Goal: Information Seeking & Learning: Understand process/instructions

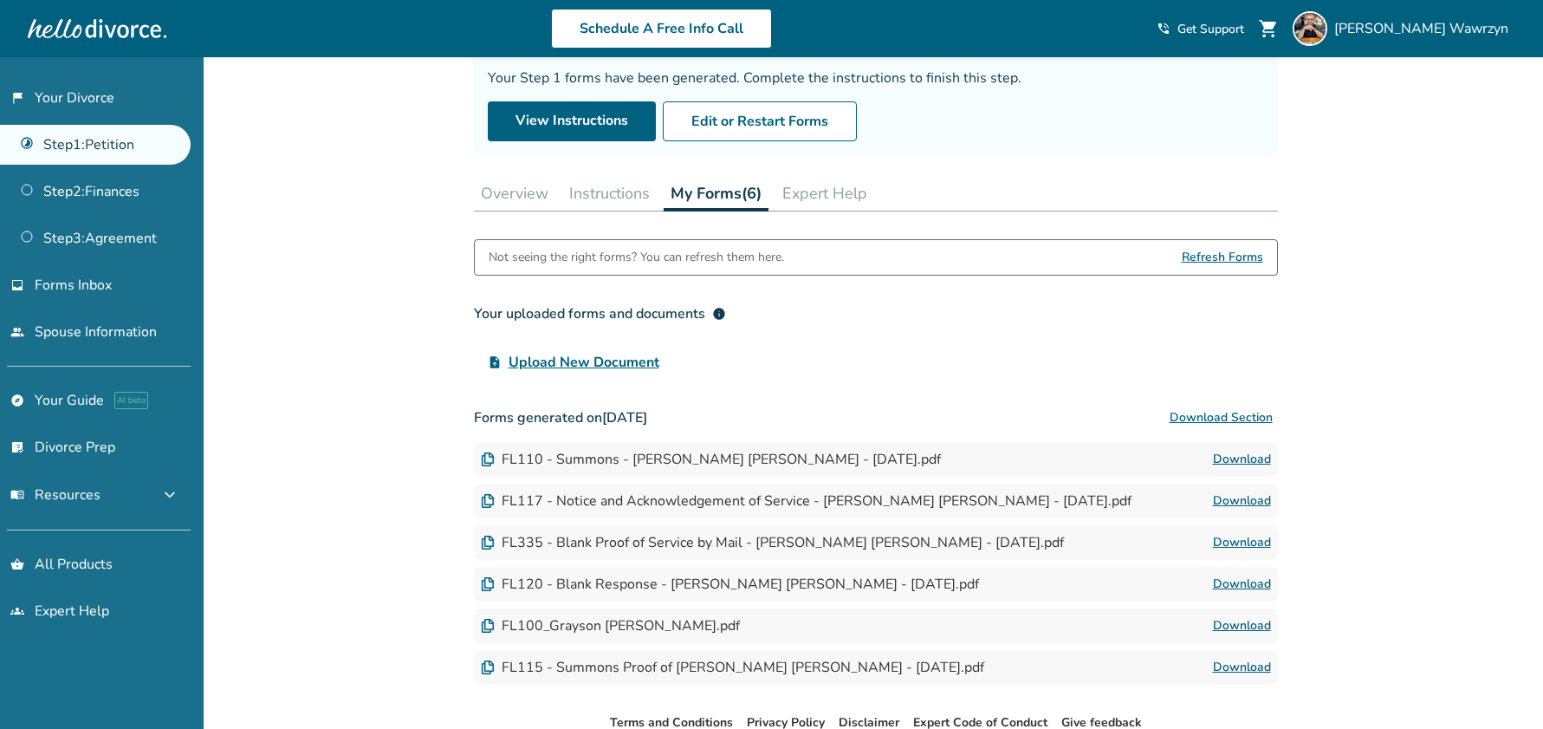
scroll to position [110, 0]
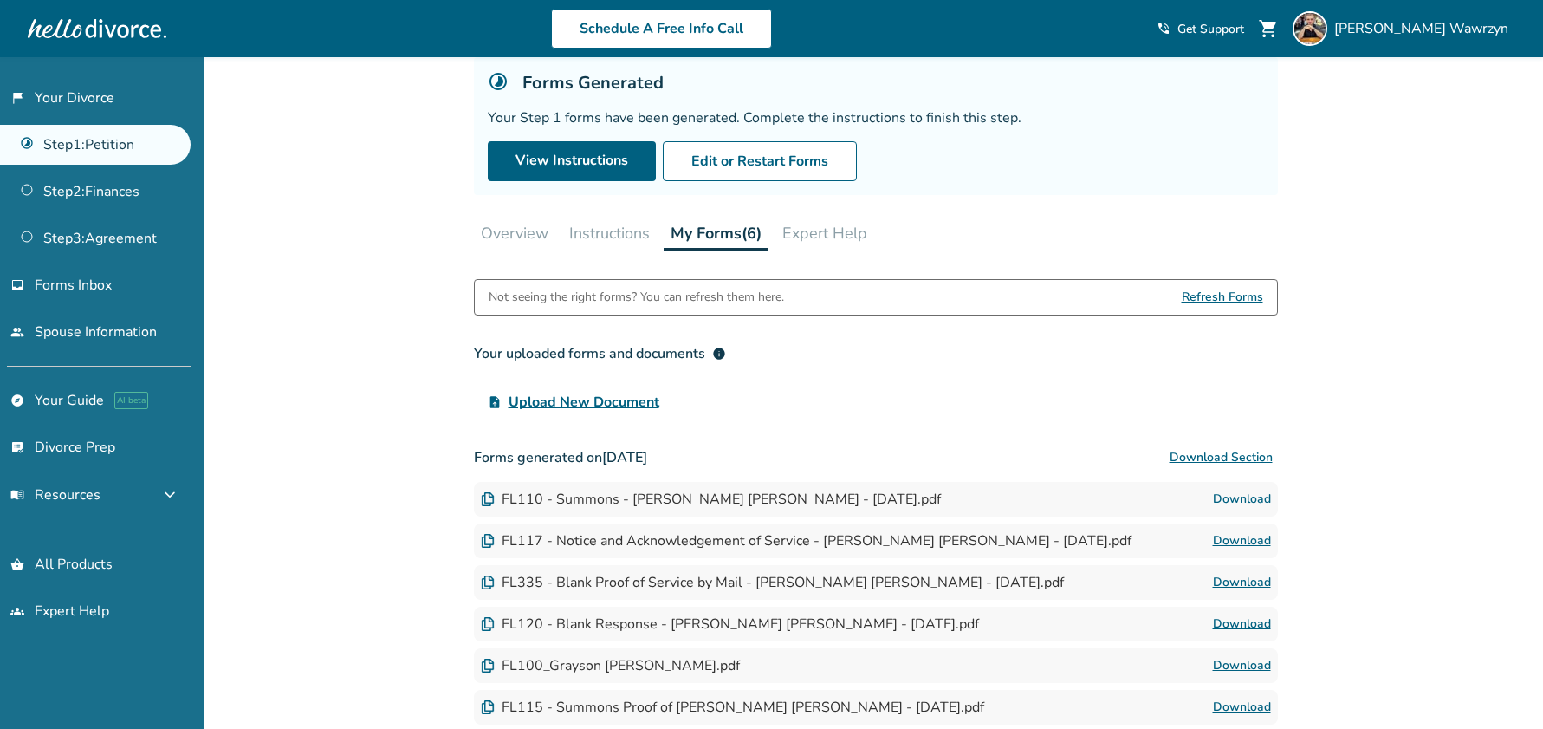
click at [610, 234] on button "Instructions" at bounding box center [609, 233] width 94 height 35
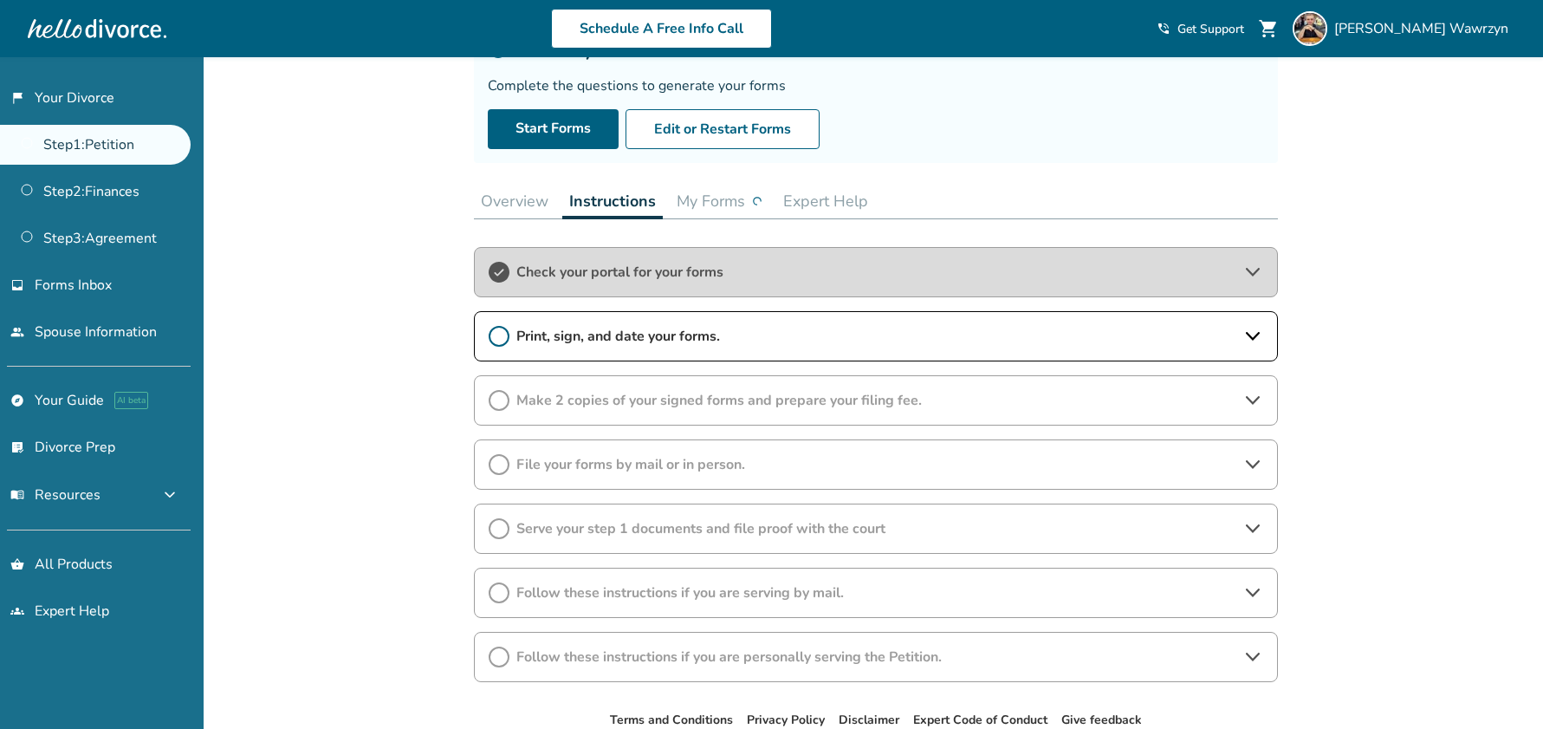
scroll to position [145, 0]
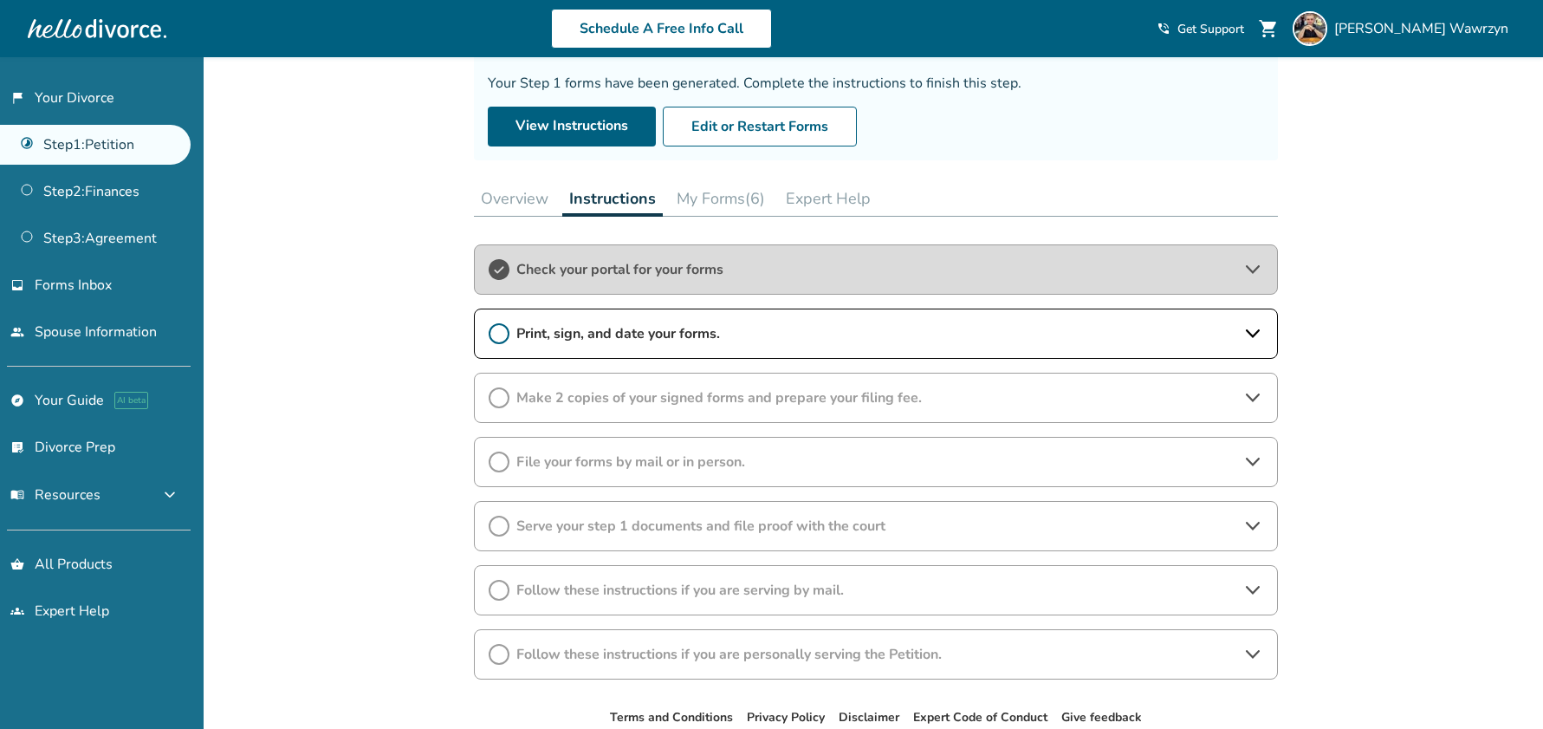
click at [632, 335] on span "Print, sign, and date your forms." at bounding box center [875, 333] width 719 height 19
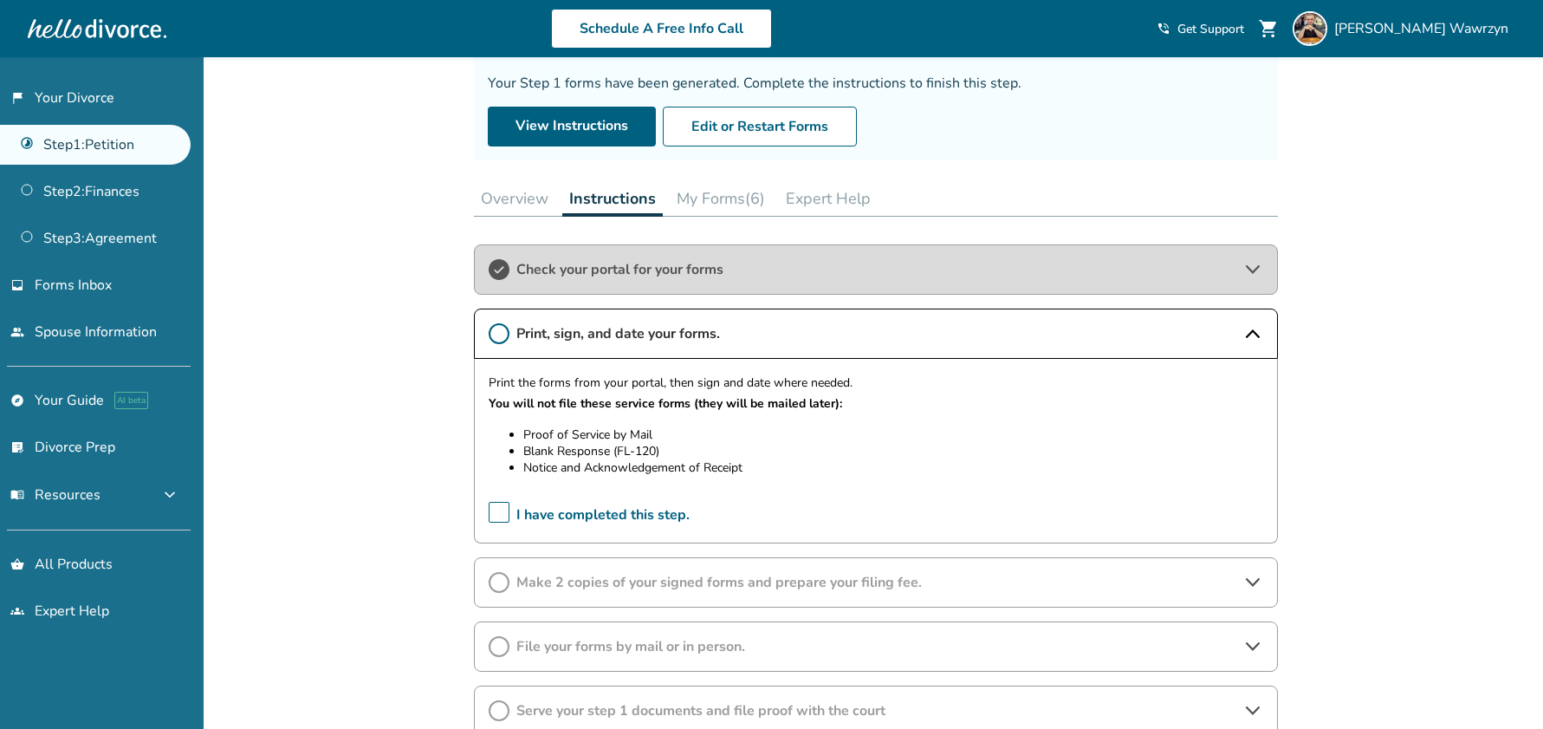
click at [705, 269] on span "Check your portal for your forms" at bounding box center [875, 269] width 719 height 19
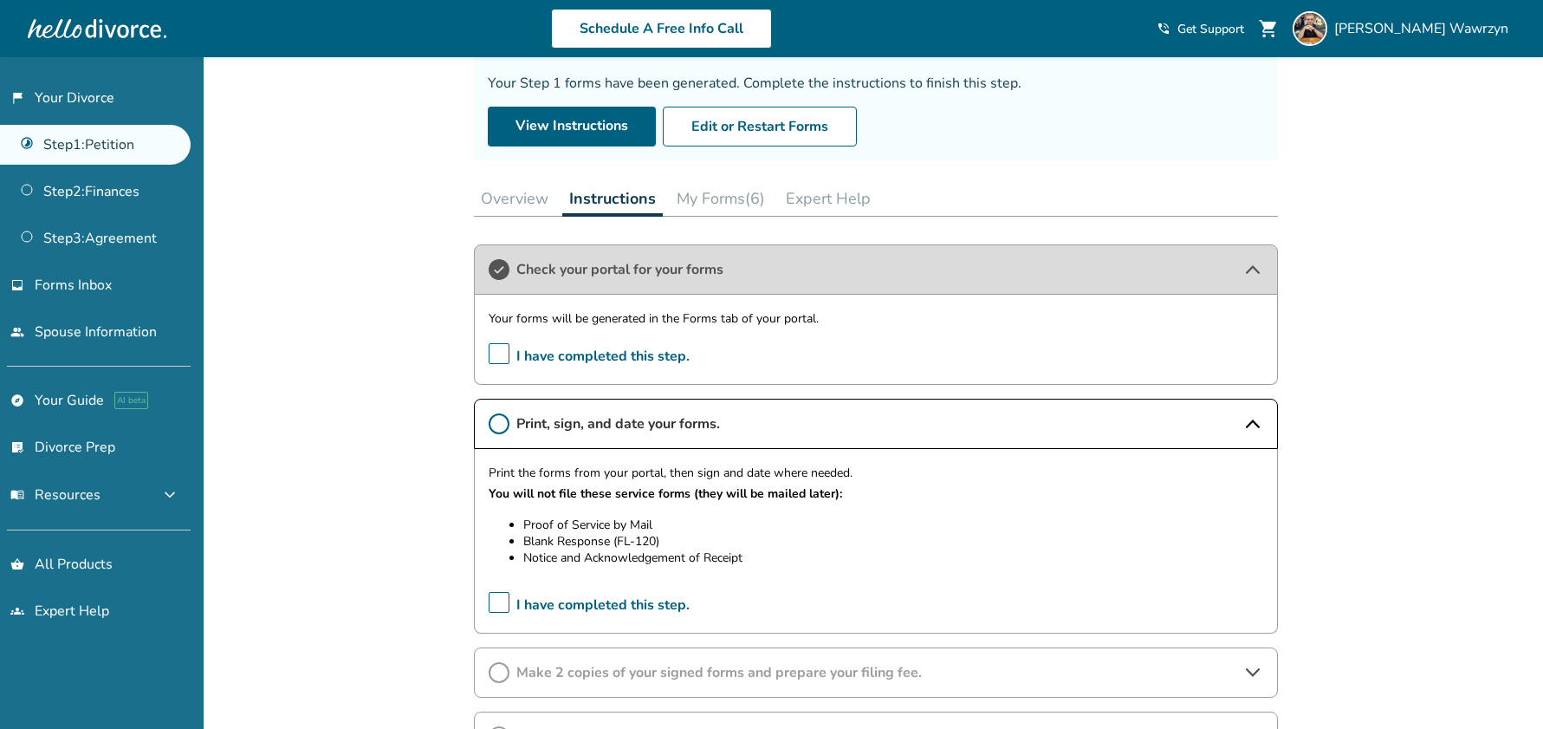
click at [762, 258] on div "Check your portal for your forms" at bounding box center [876, 269] width 804 height 50
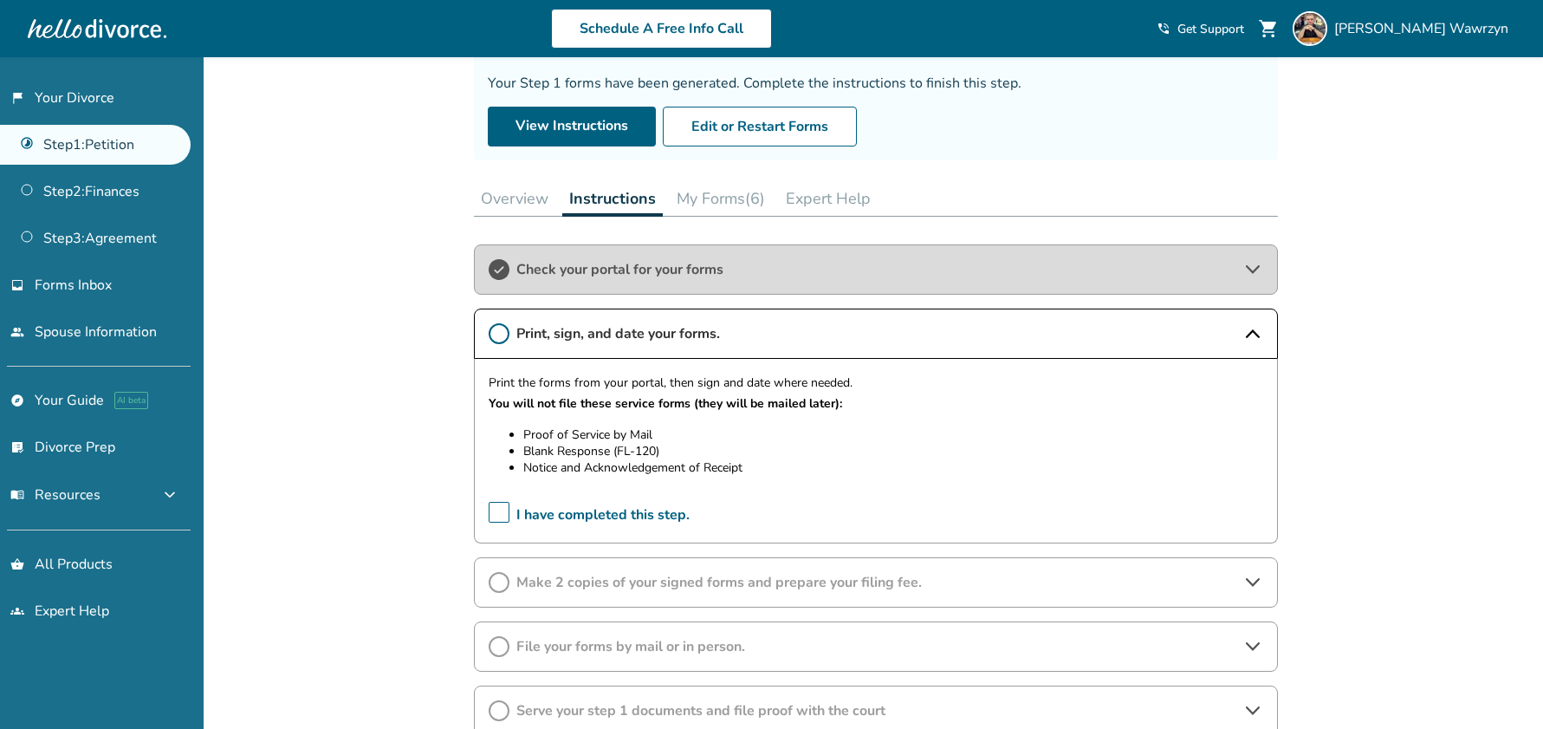
click at [730, 196] on button "My Forms (6)" at bounding box center [721, 198] width 102 height 35
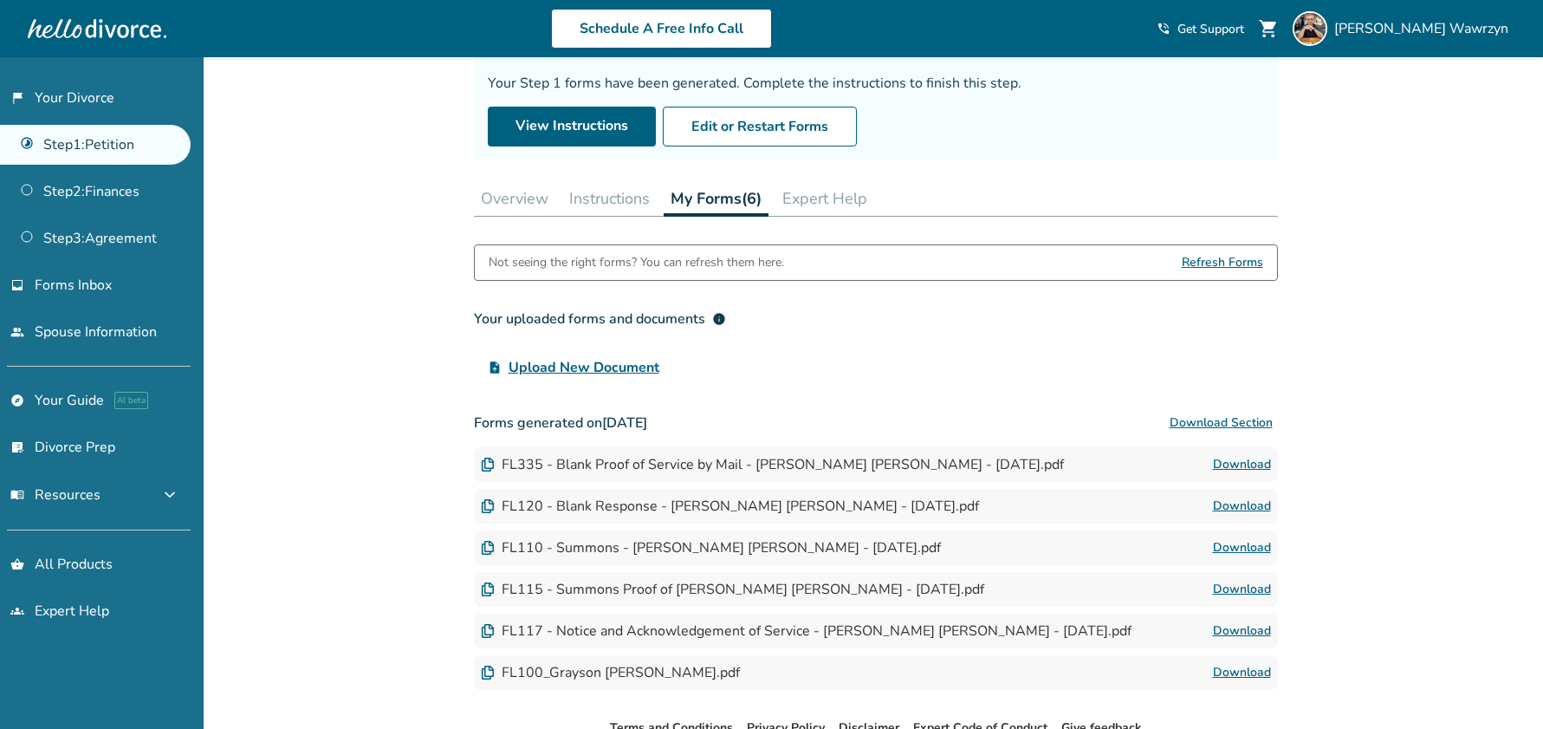
click at [629, 198] on button "Instructions" at bounding box center [609, 198] width 94 height 35
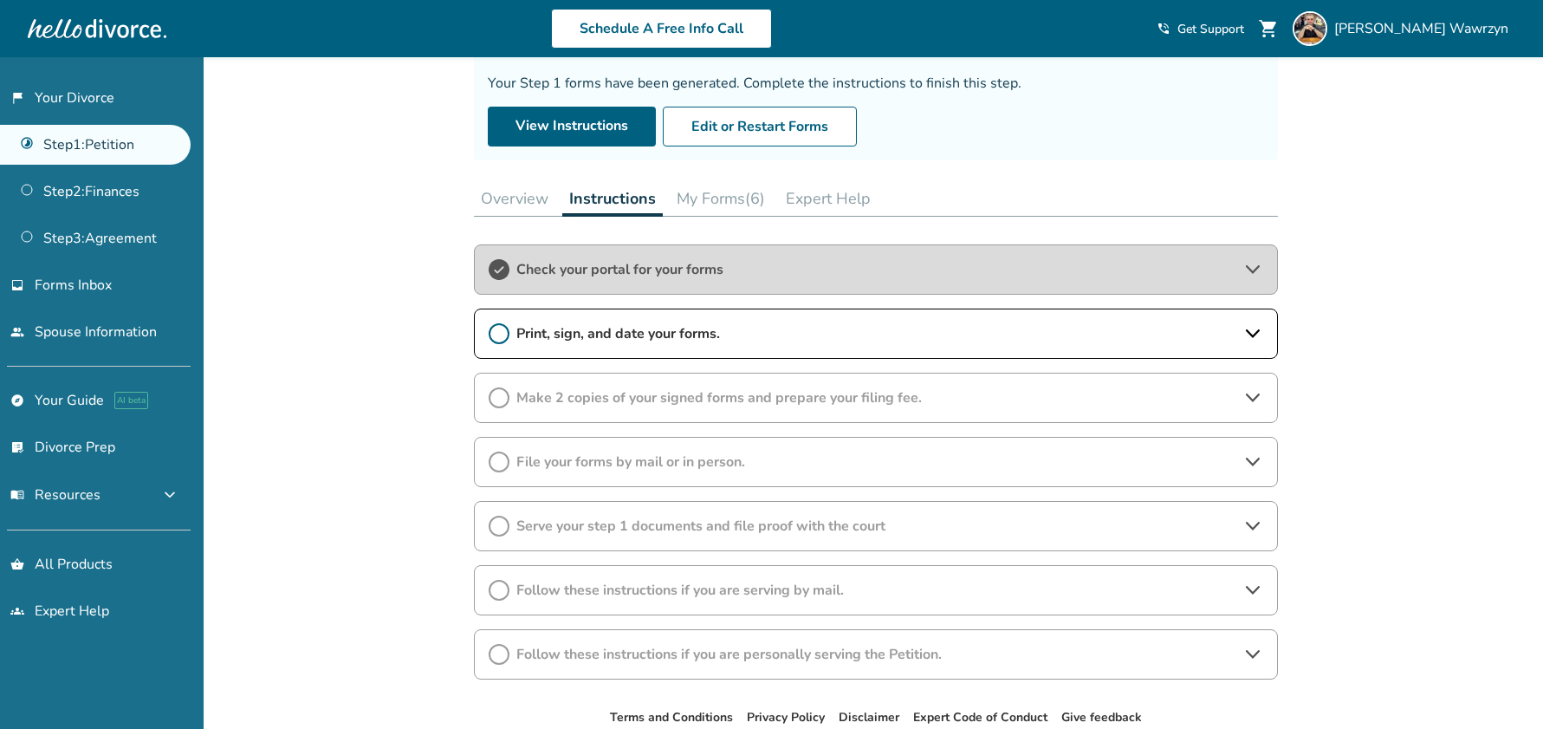
click at [707, 399] on span "Make 2 copies of your signed forms and prepare your filing fee." at bounding box center [875, 397] width 719 height 19
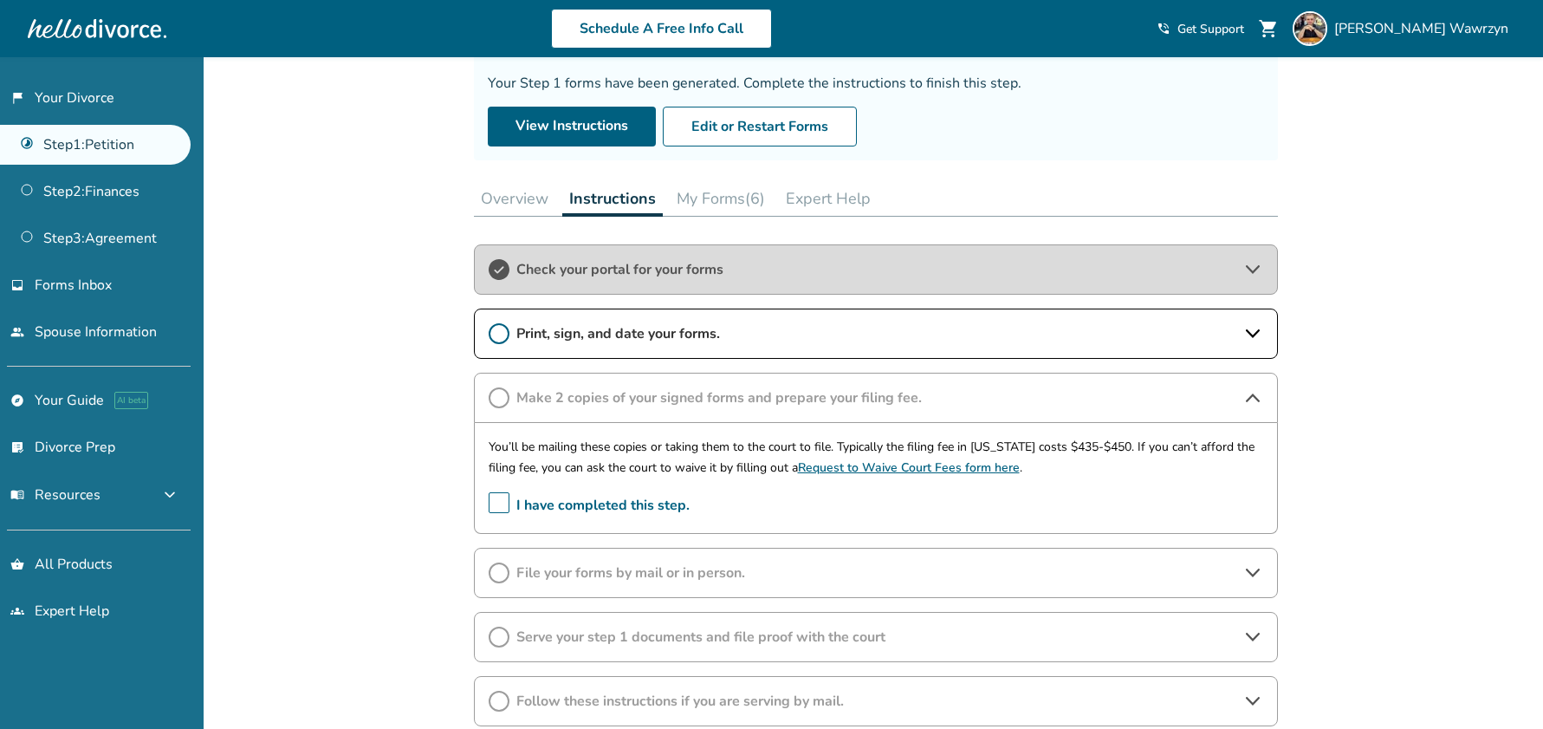
click at [754, 576] on span "File your forms by mail or in person." at bounding box center [875, 572] width 719 height 19
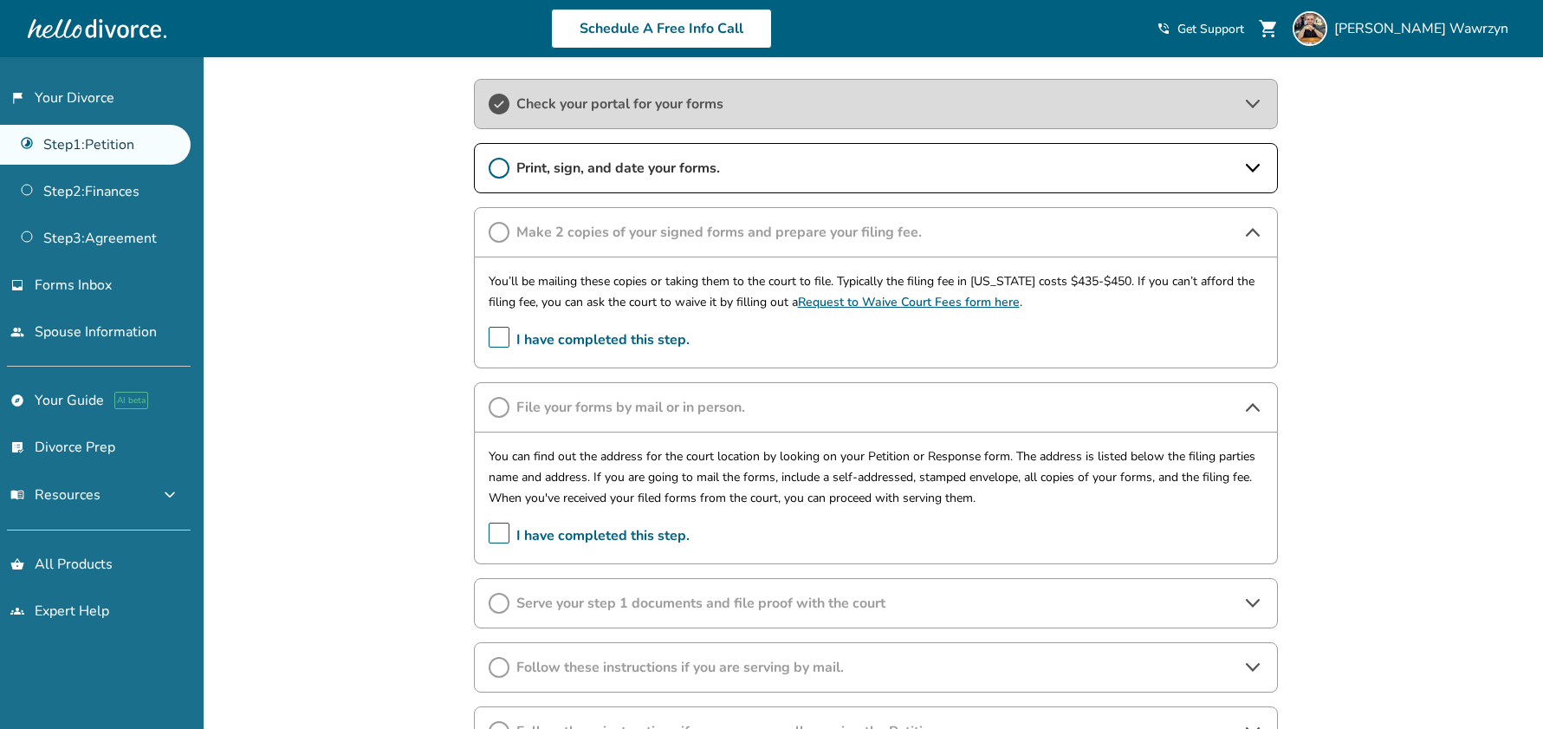
scroll to position [433, 0]
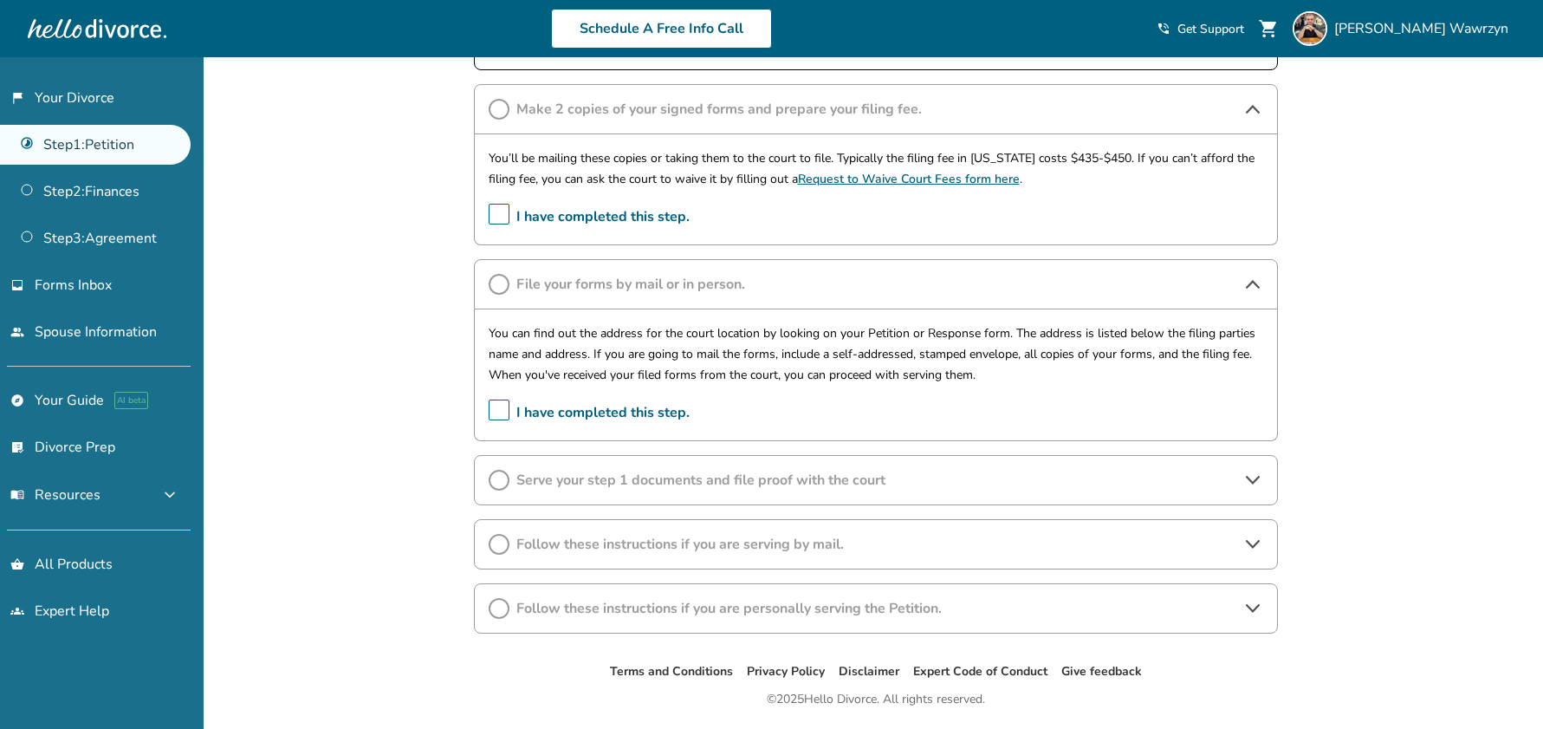
click at [746, 484] on span "Serve your step 1 documents and file proof with the court" at bounding box center [875, 480] width 719 height 19
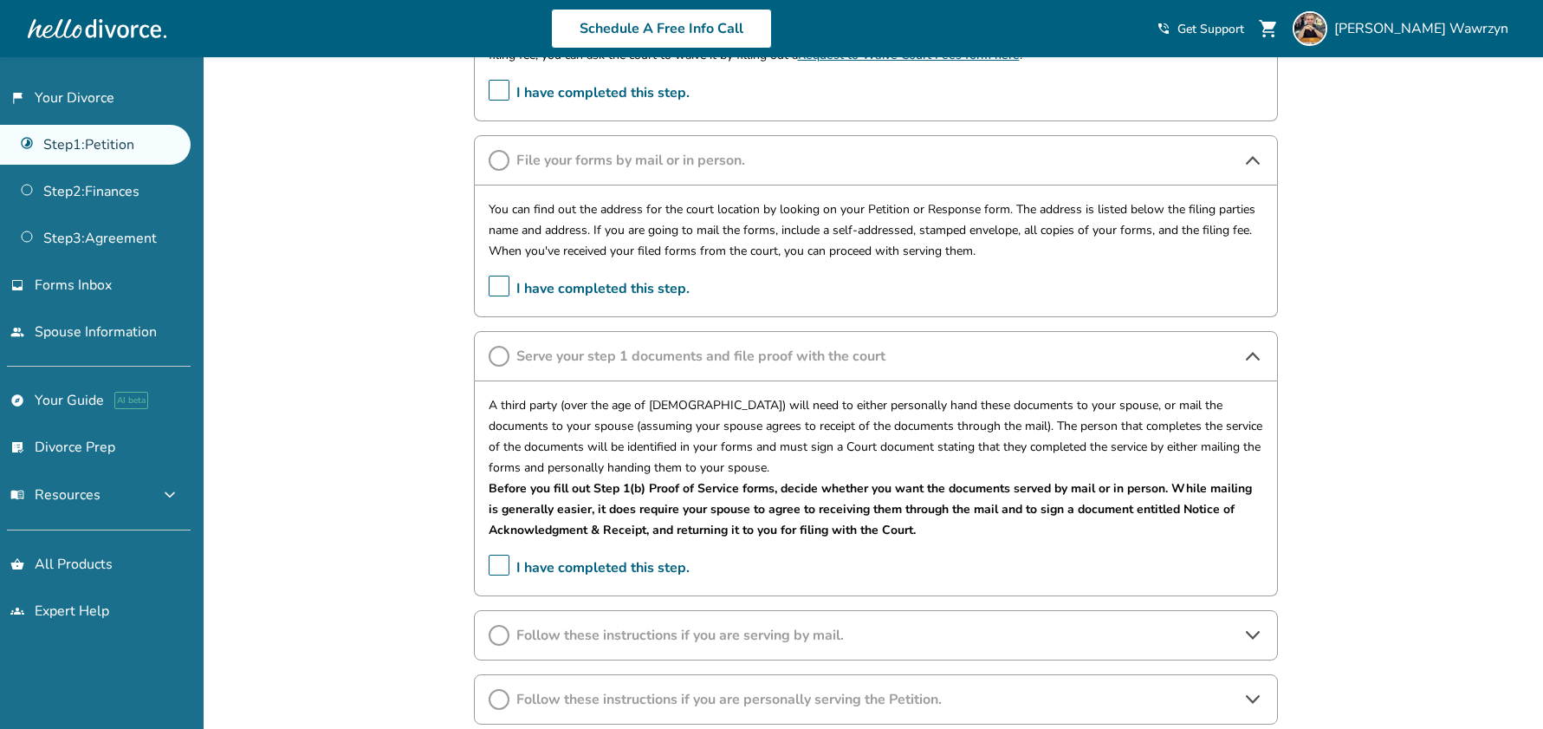
scroll to position [702, 0]
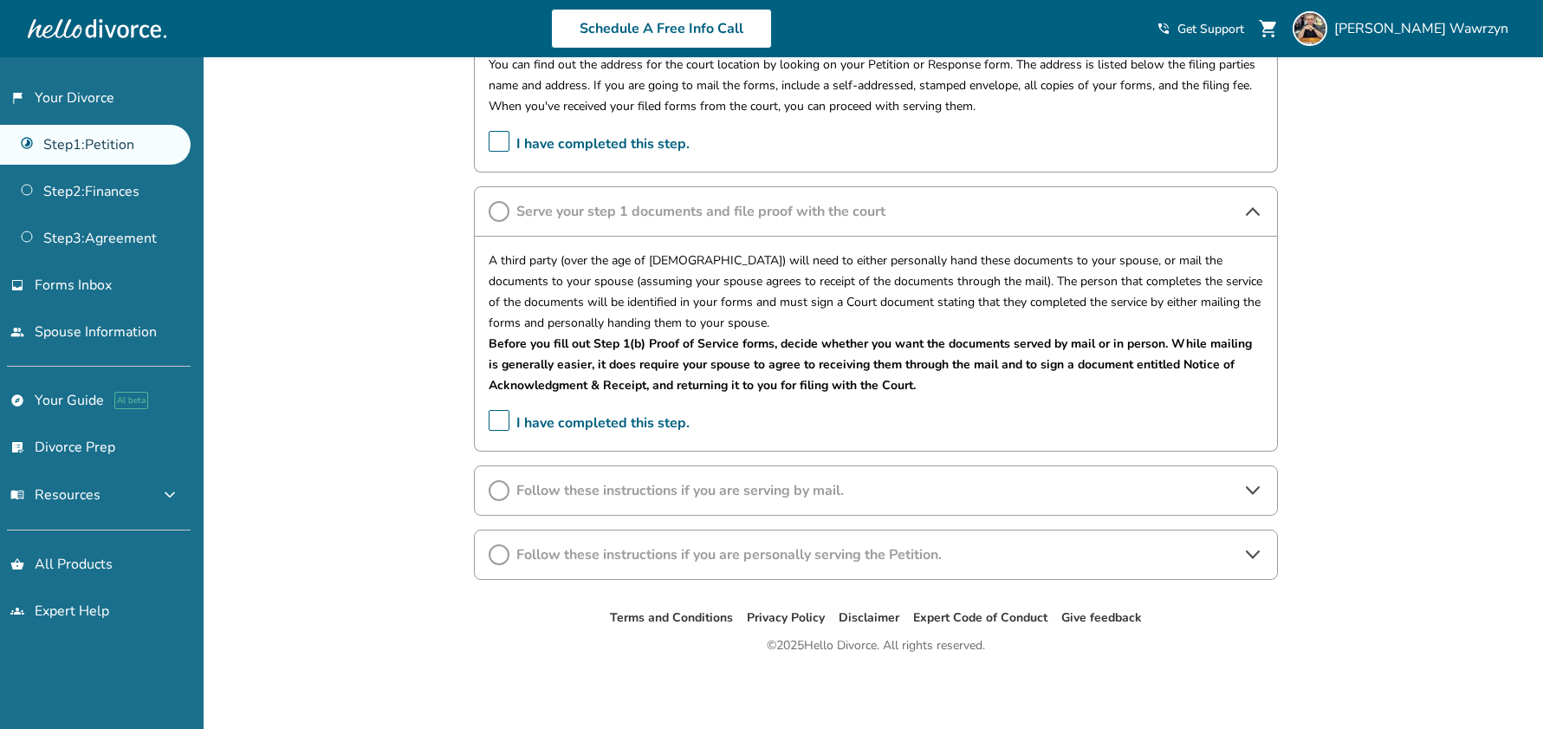
click at [767, 561] on span "Follow these instructions if you are personally serving the Petition." at bounding box center [875, 554] width 719 height 19
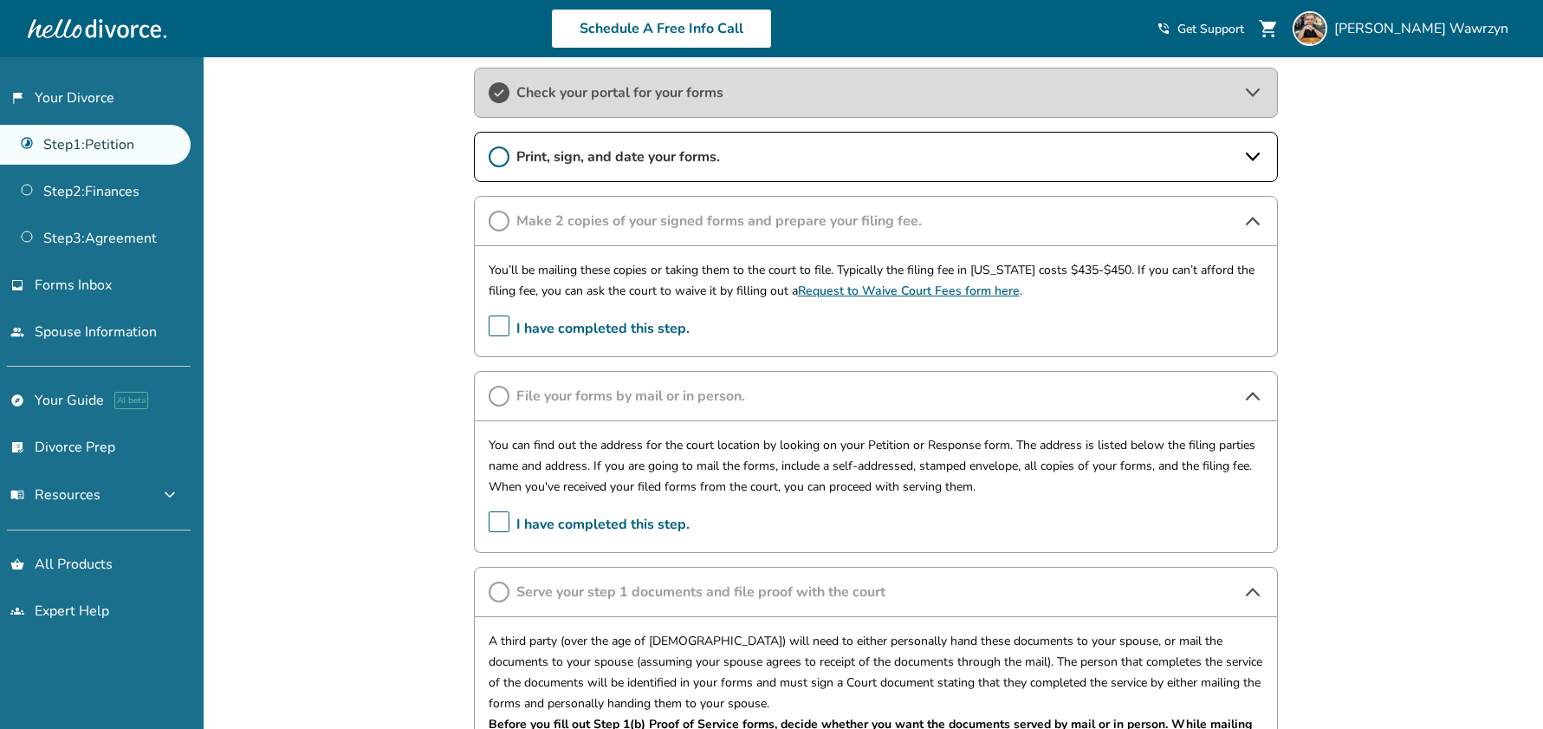
scroll to position [269, 0]
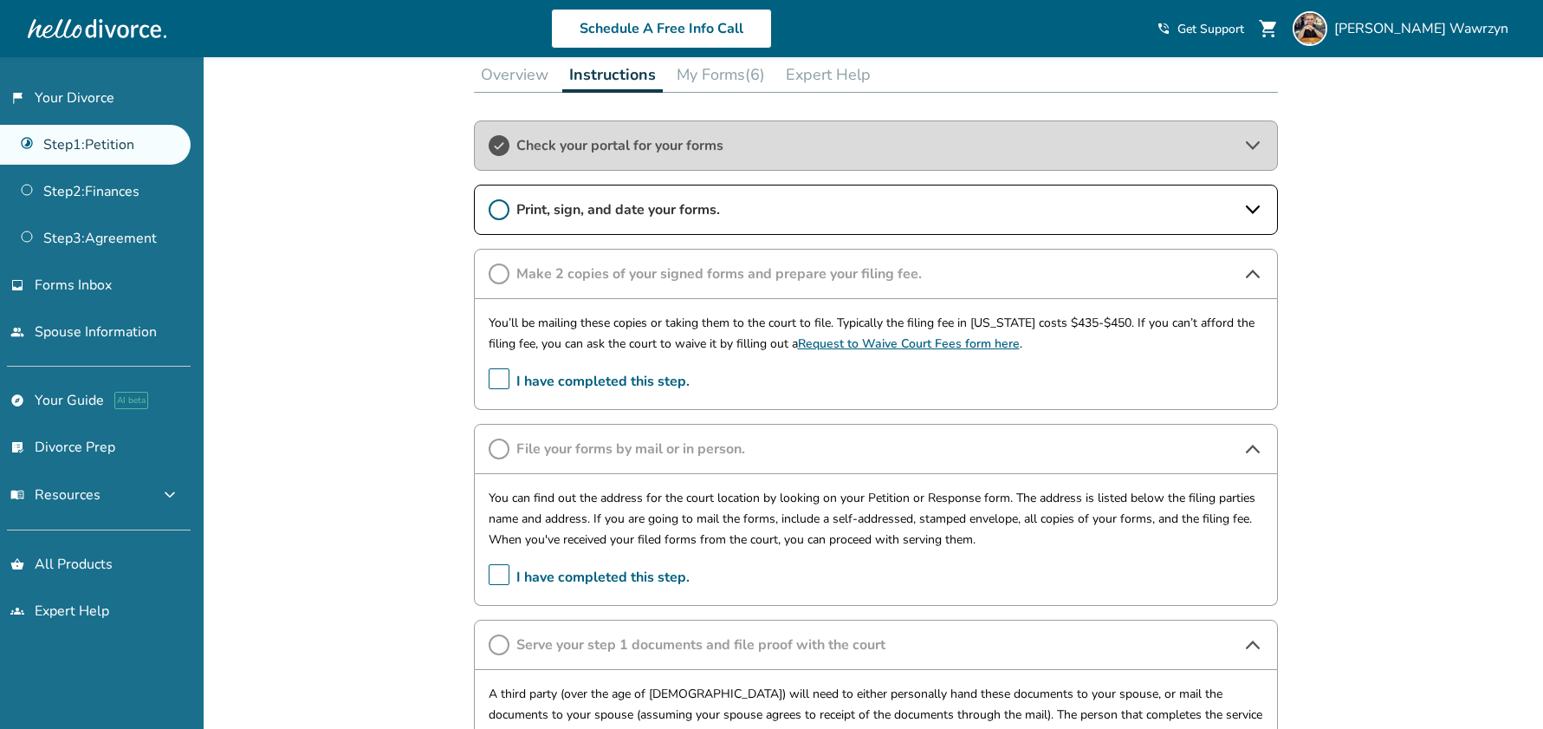
click at [709, 270] on span "Make 2 copies of your signed forms and prepare your filing fee." at bounding box center [875, 273] width 719 height 19
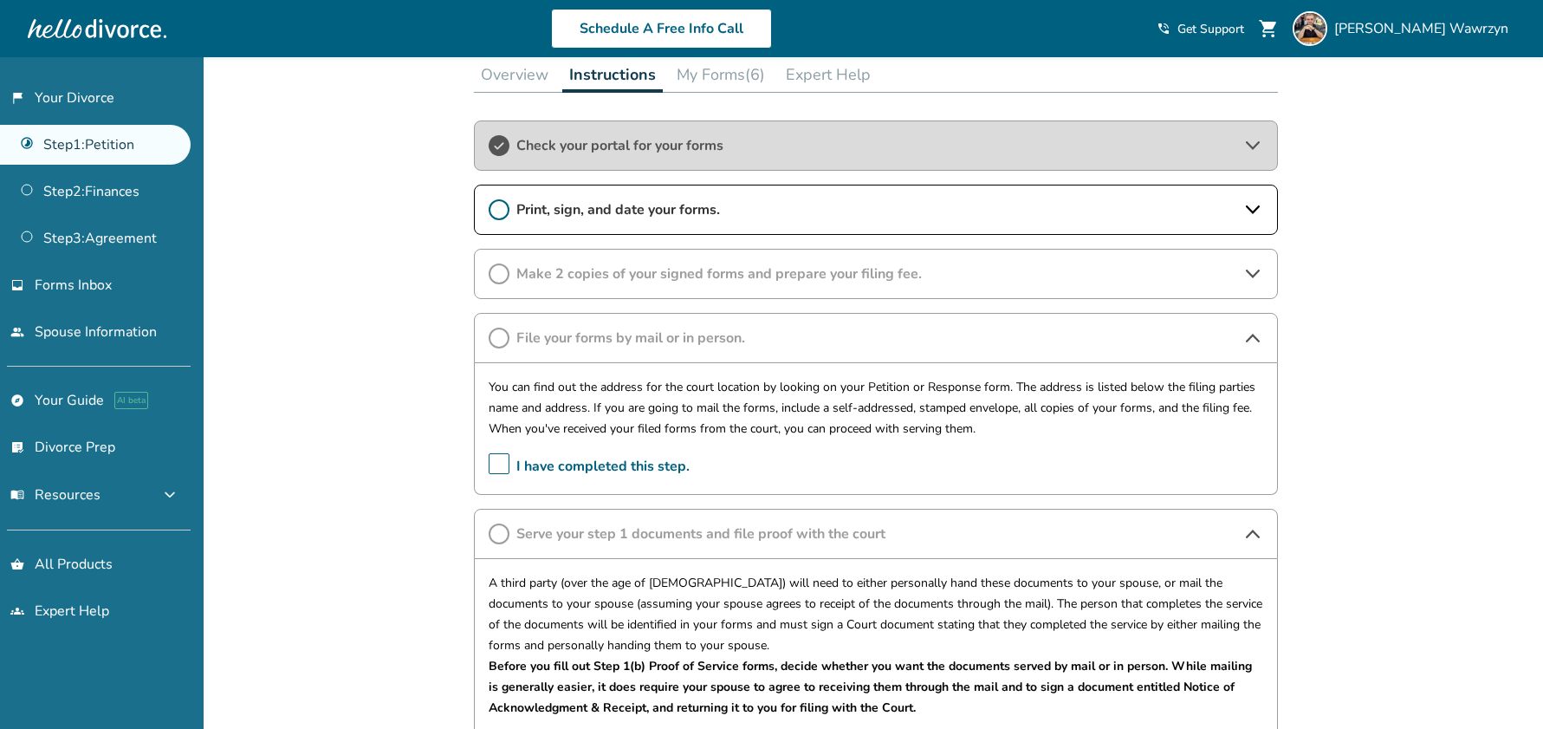
click at [709, 270] on span "Make 2 copies of your signed forms and prepare your filing fee." at bounding box center [875, 273] width 719 height 19
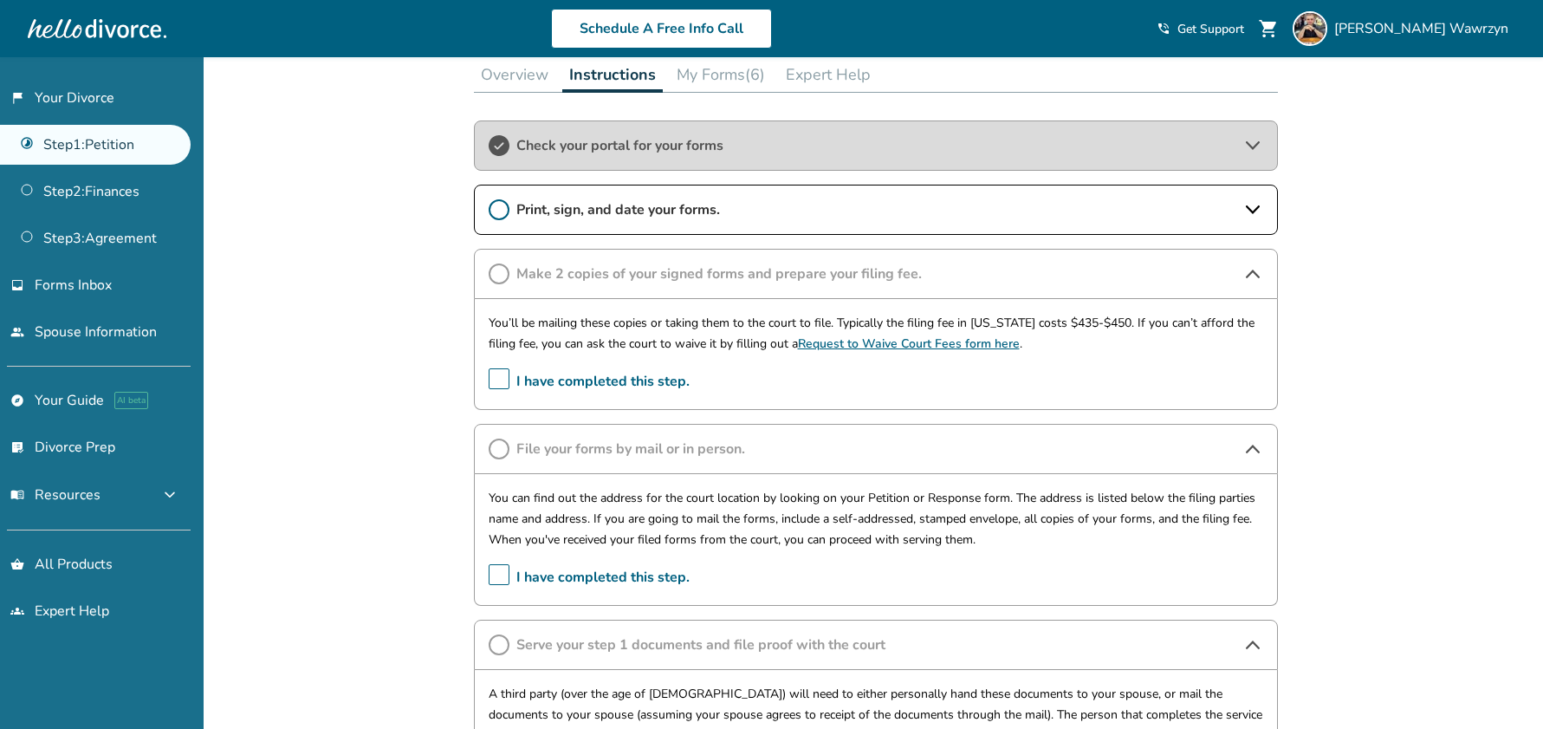
click at [843, 343] on link "Request to Waive Court Fees form here" at bounding box center [909, 343] width 222 height 16
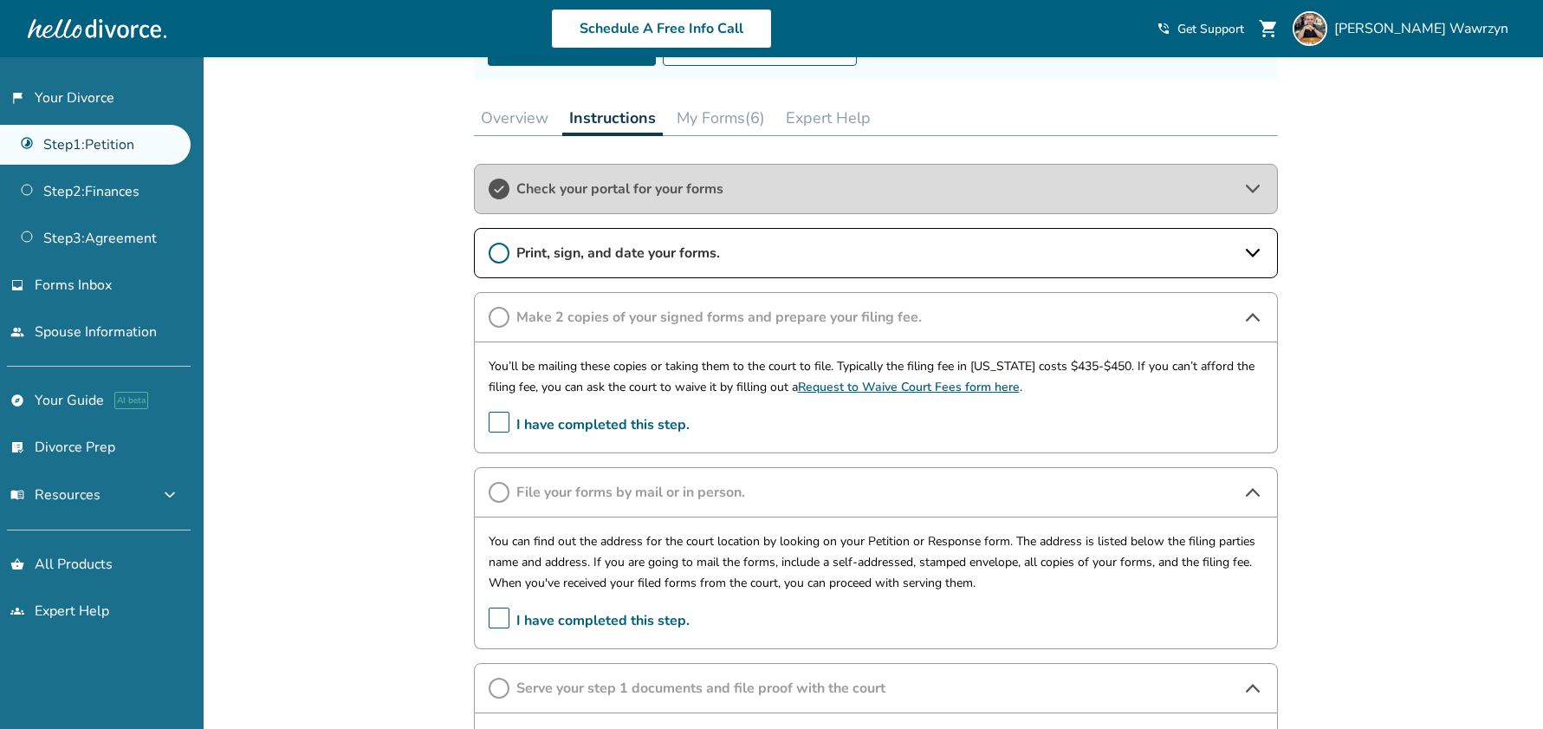
scroll to position [177, 0]
